Goal: Task Accomplishment & Management: Manage account settings

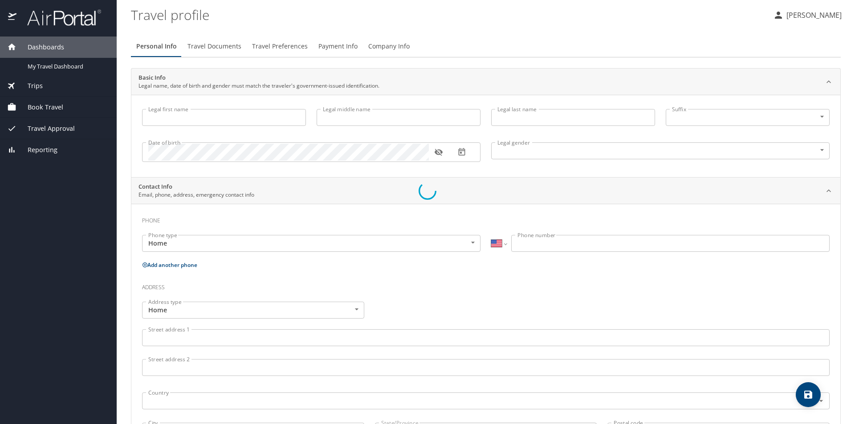
select select "US"
type input "[PERSON_NAME]"
type input "Mule"
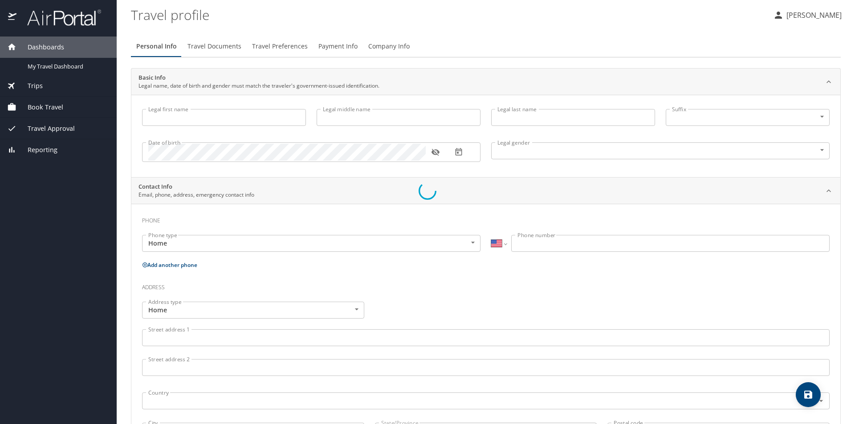
type input "[DEMOGRAPHIC_DATA]"
type input "[PERSON_NAME]"
type input "P. Mule"
type input "[PHONE_NUMBER]"
select select "US"
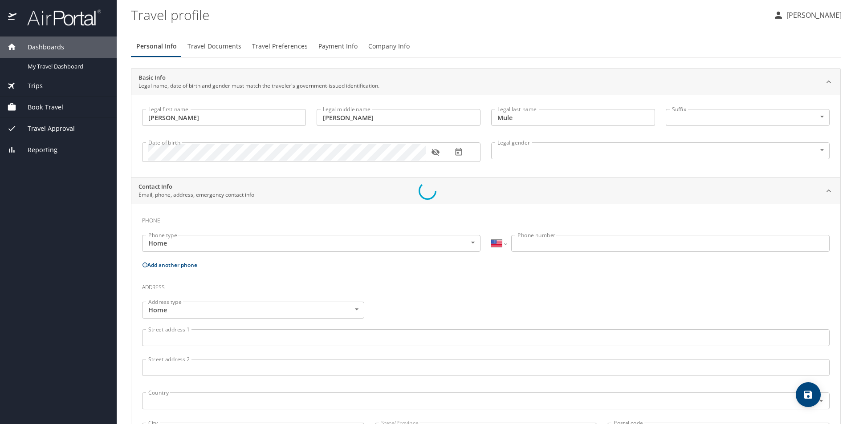
select select "US"
